Goal: Check status: Check status

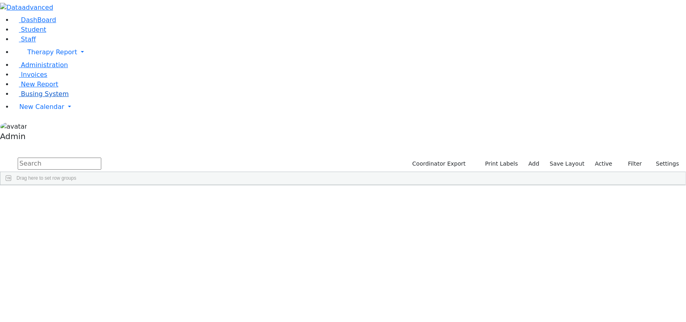
click at [43, 98] on span "Busing System" at bounding box center [45, 94] width 48 height 8
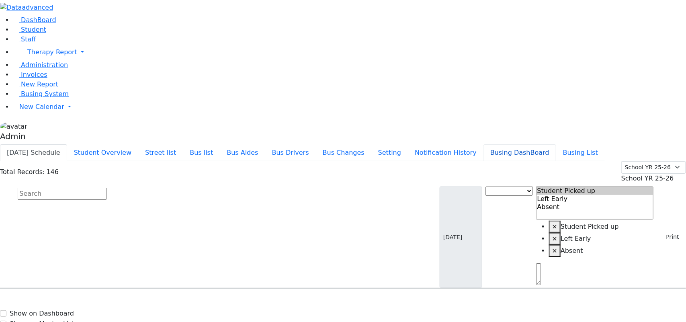
click at [525, 144] on button "Busing DashBoard" at bounding box center [519, 152] width 73 height 17
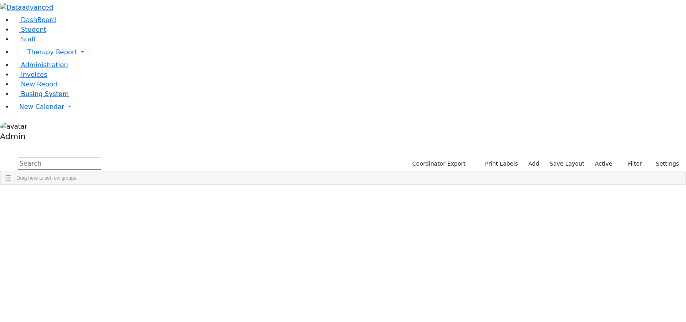
click at [35, 98] on link "Busing System" at bounding box center [41, 94] width 56 height 8
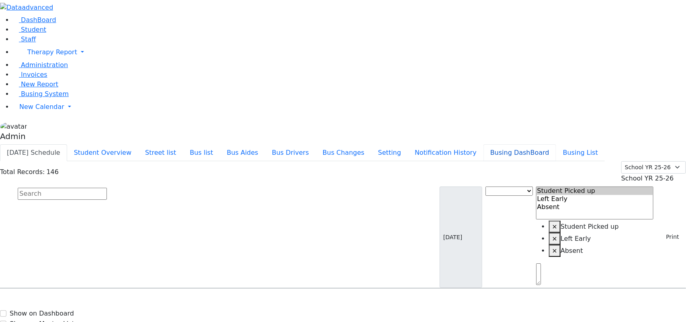
click at [534, 144] on button "Busing DashBoard" at bounding box center [519, 152] width 73 height 17
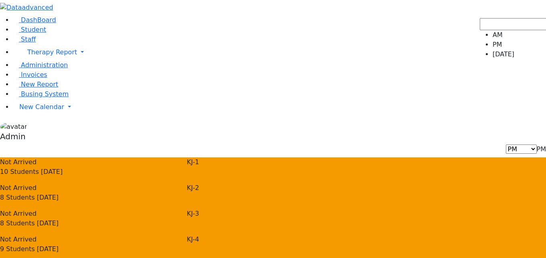
click at [537, 145] on span "PM" at bounding box center [541, 149] width 9 height 8
select select "1"
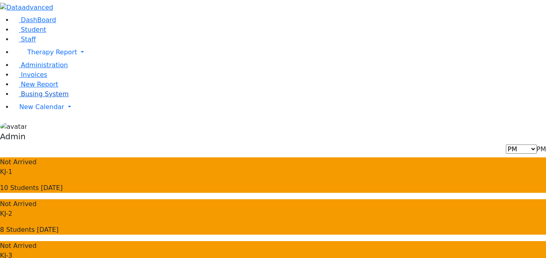
click at [31, 98] on span "Busing System" at bounding box center [45, 94] width 48 height 8
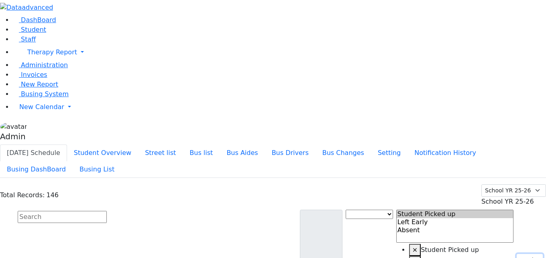
click at [521, 257] on use "button" at bounding box center [521, 258] width 0 height 0
click at [527, 253] on button "Print" at bounding box center [530, 259] width 26 height 12
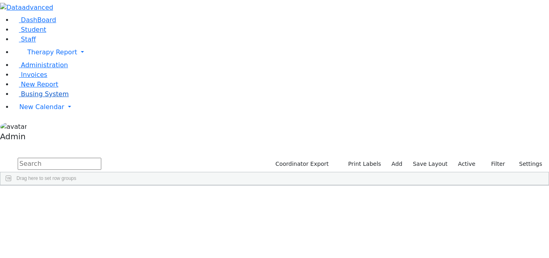
click at [34, 98] on span "Busing System" at bounding box center [45, 94] width 48 height 8
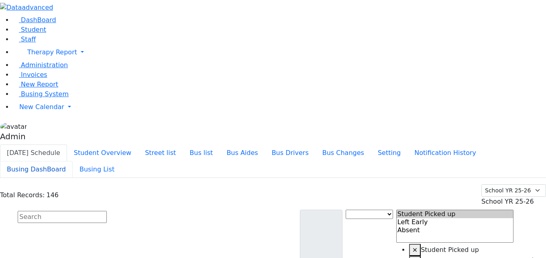
click at [73, 161] on button "Busing DashBoard" at bounding box center [36, 169] width 73 height 17
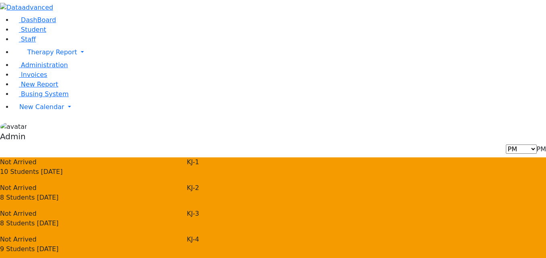
click at [428, 144] on div "AM PM Friday PM" at bounding box center [273, 149] width 546 height 10
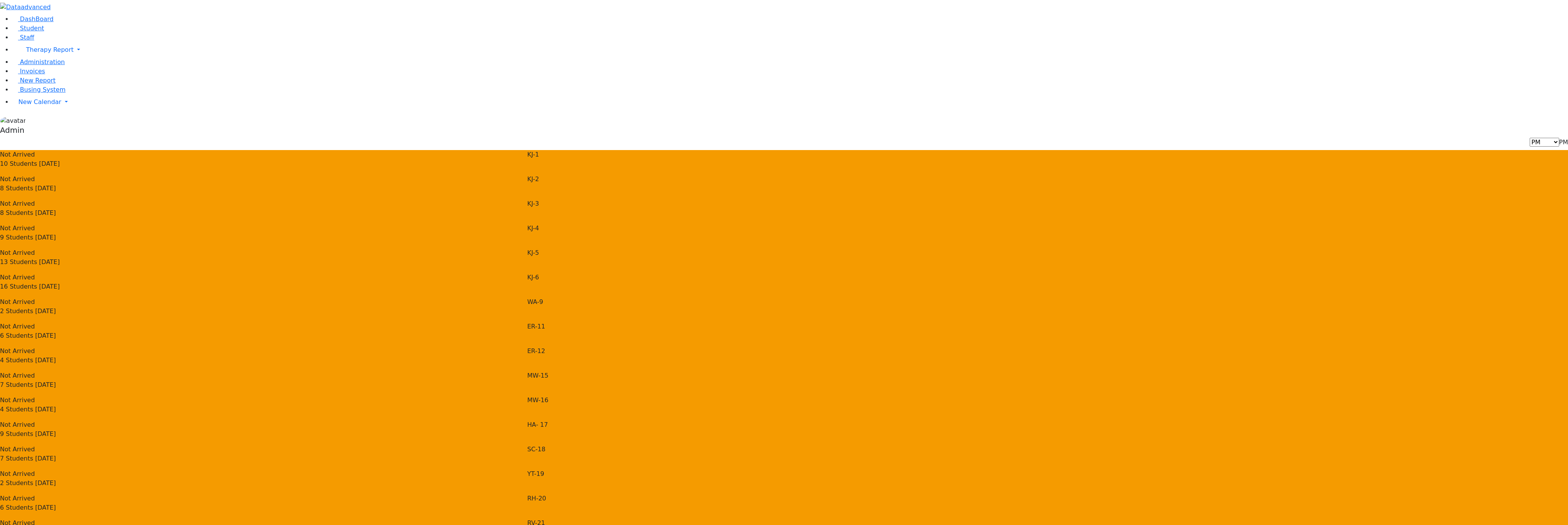
click at [521, 224] on div "Not Arrived 10 Students [DATE] KJ-1 Not Arrived 8 Students [DATE] KJ-2 Not Arri…" at bounding box center [784, 272] width 1568 height 245
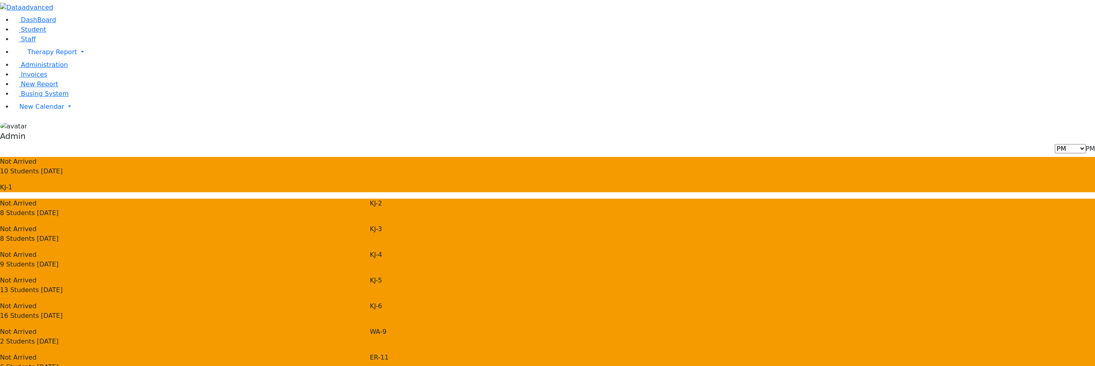
click at [63, 257] on p "13 Students [DATE]" at bounding box center [31, 291] width 63 height 10
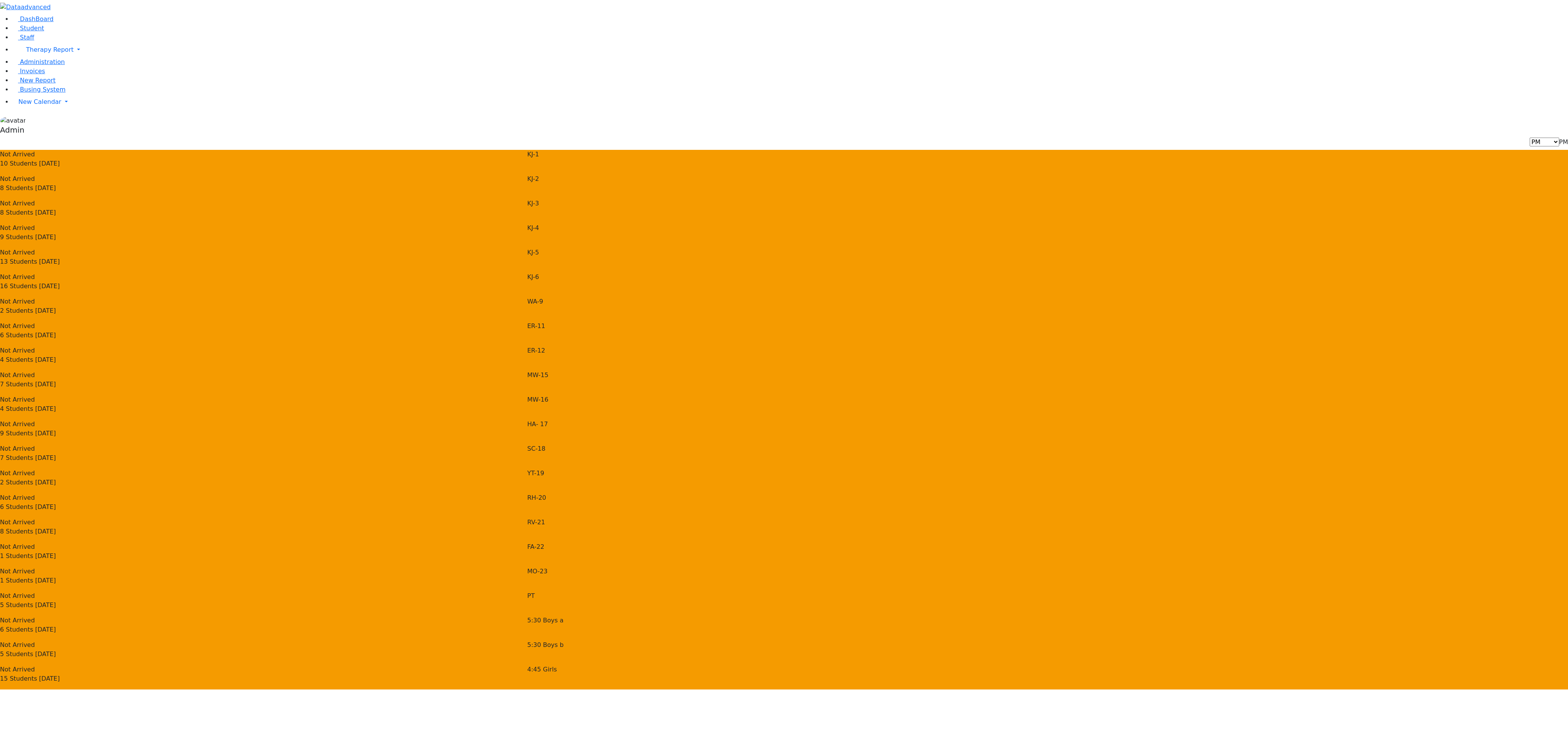
click at [521, 245] on div "Not Arrived 4 Students [DATE] MW-16 Not Arrived 9 Students [DATE] HA- 17 SC-18" at bounding box center [784, 542] width 1568 height 295
